Goal: Transaction & Acquisition: Download file/media

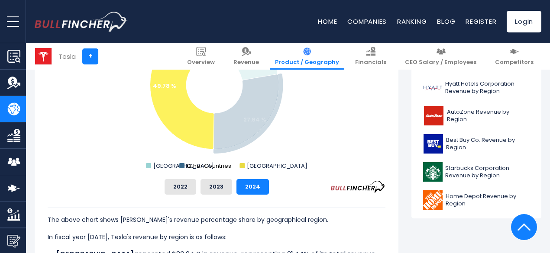
scroll to position [400, 0]
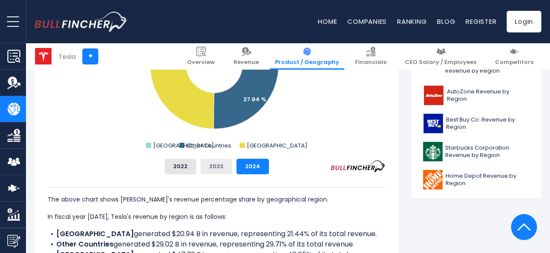
click at [204, 170] on button "2023" at bounding box center [217, 167] width 32 height 16
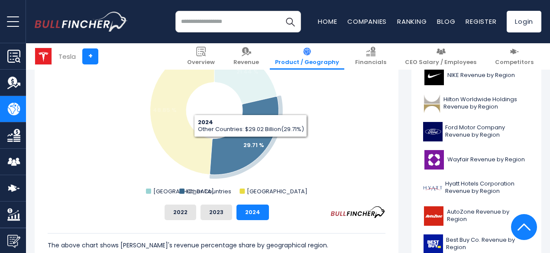
scroll to position [280, 0]
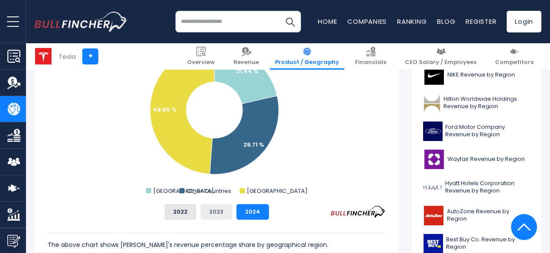
click at [212, 215] on button "2023" at bounding box center [217, 212] width 32 height 16
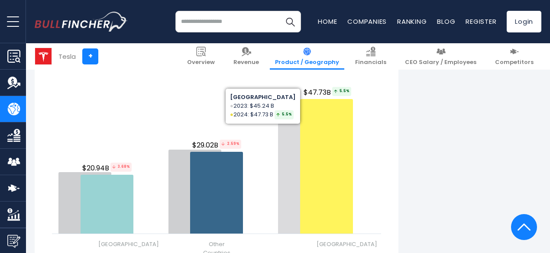
scroll to position [1045, 0]
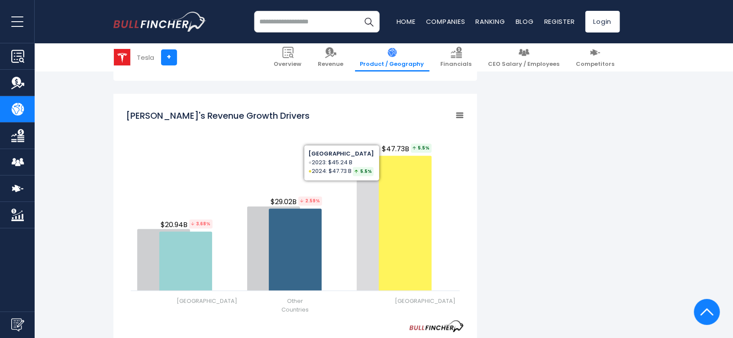
scroll to position [988, 0]
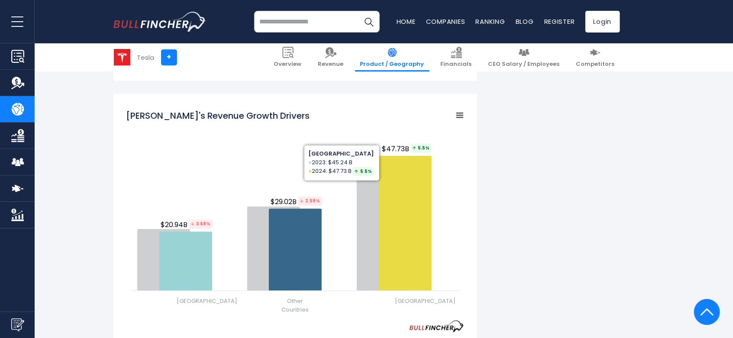
click at [464, 115] on div "Created with Highcharts 12.1.2 Chart context menu [PERSON_NAME]'s Revenue Growt…" at bounding box center [296, 254] width 364 height 321
click at [462, 116] on icon "Tesla's Revenue Growth Drivers" at bounding box center [460, 115] width 6 height 4
click at [469, 217] on div "Created with Highcharts 12.1.2 Chart context menu [PERSON_NAME]'s Revenue Growt…" at bounding box center [296, 254] width 364 height 321
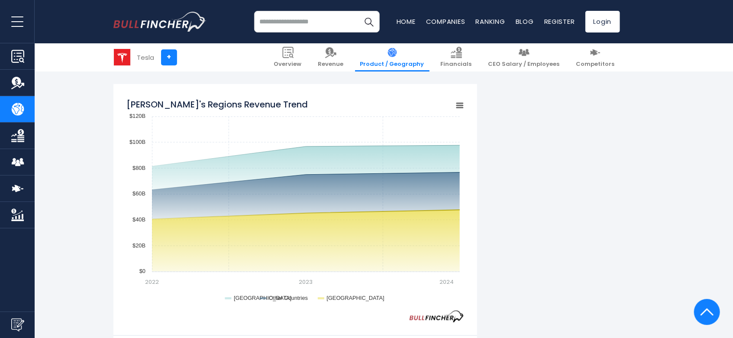
scroll to position [679, 0]
click at [457, 105] on icon "Tesla's Regions Revenue Trend" at bounding box center [460, 104] width 6 height 4
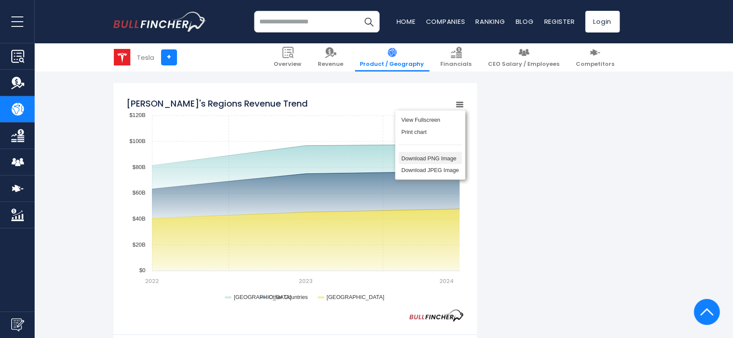
click at [440, 161] on li "Download PNG Image" at bounding box center [430, 158] width 63 height 12
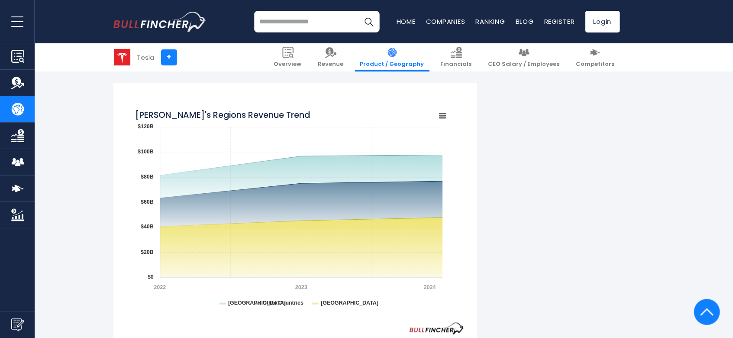
scroll to position [0, 0]
